Goal: Entertainment & Leisure: Consume media (video, audio)

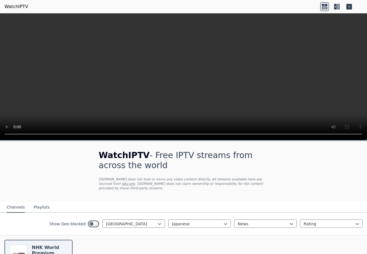
click at [234, 51] on video at bounding box center [183, 76] width 367 height 127
click at [18, 8] on link "WatchIPTV" at bounding box center [16, 6] width 24 height 7
click at [117, 67] on video at bounding box center [183, 76] width 367 height 127
click at [201, 222] on div at bounding box center [197, 224] width 51 height 6
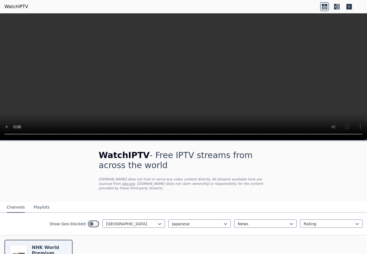
click at [216, 198] on div "WatchIPTV - Free IPTV streams from across the world WatchIPTV.xyz does not host…" at bounding box center [183, 171] width 187 height 60
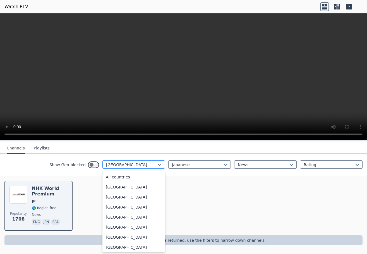
click at [132, 165] on div at bounding box center [131, 165] width 51 height 6
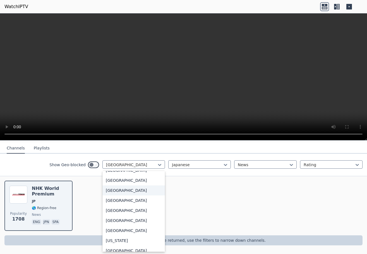
scroll to position [0, 0]
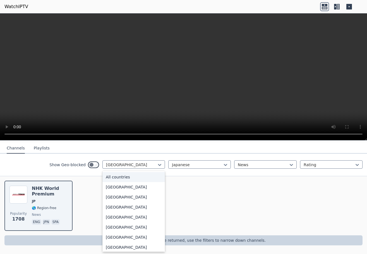
drag, startPoint x: 127, startPoint y: 176, endPoint x: 170, endPoint y: 171, distance: 43.0
click at [127, 177] on div "All countries" at bounding box center [133, 177] width 62 height 10
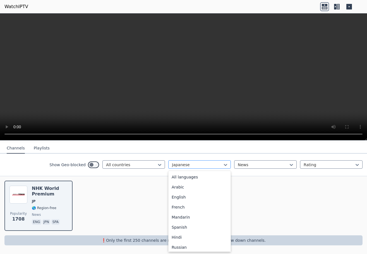
click at [177, 168] on div "Japanese" at bounding box center [199, 164] width 62 height 8
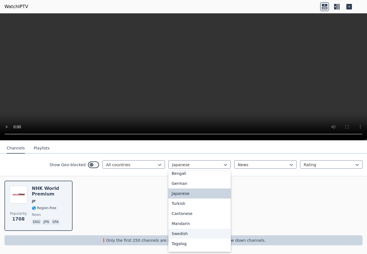
scroll to position [142, 0]
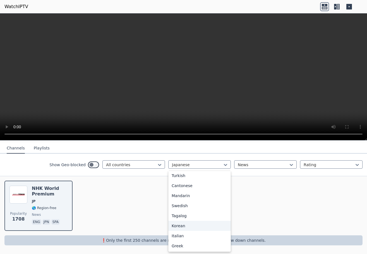
click at [183, 228] on div "Korean" at bounding box center [199, 226] width 62 height 10
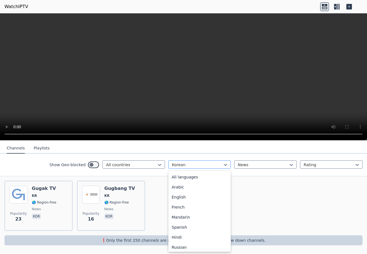
click at [194, 164] on div at bounding box center [197, 165] width 51 height 6
click at [186, 197] on div "English" at bounding box center [199, 197] width 62 height 10
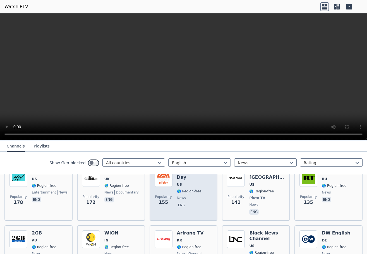
scroll to position [561, 0]
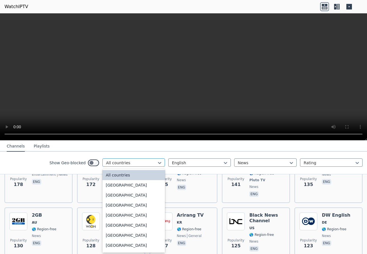
click at [133, 162] on div at bounding box center [131, 163] width 51 height 6
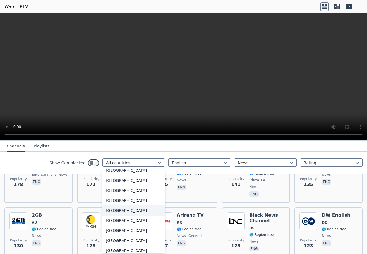
scroll to position [1908, 0]
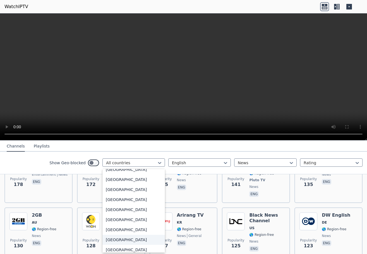
click at [123, 238] on div "United States" at bounding box center [133, 240] width 62 height 10
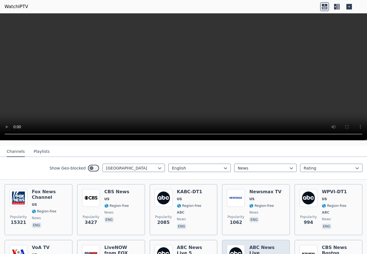
scroll to position [28, 0]
